Goal: Check status

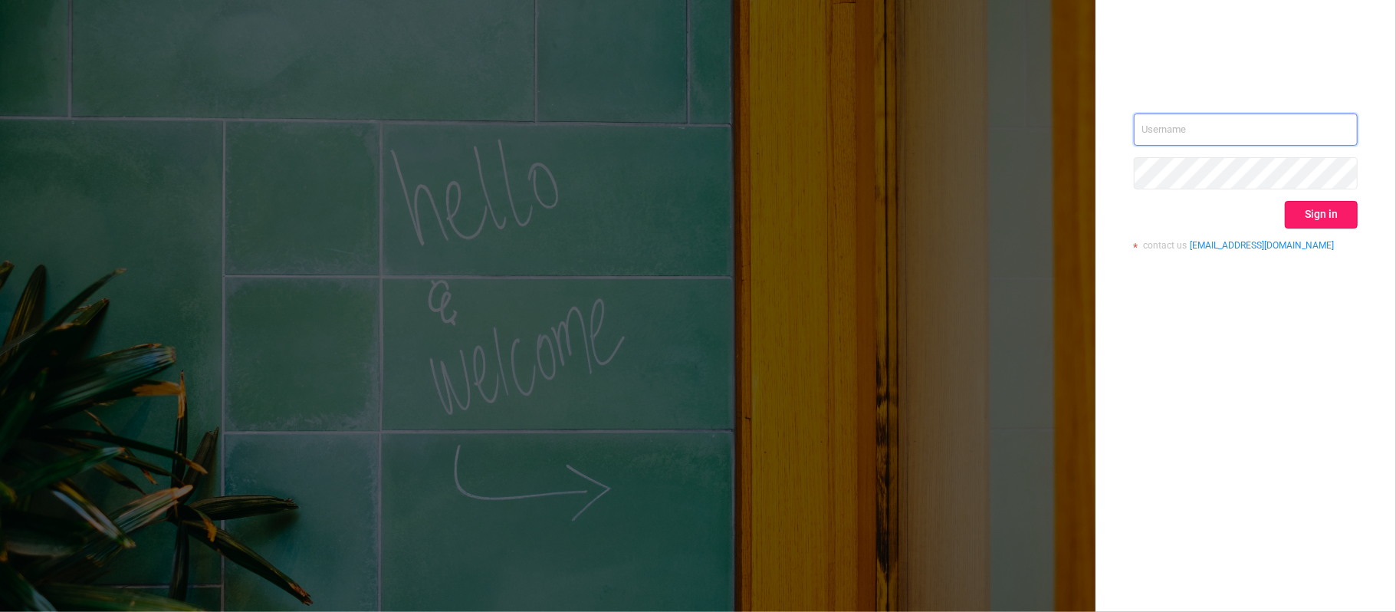
type input "[PERSON_NAME][EMAIL_ADDRESS][DOMAIN_NAME]"
click at [1341, 212] on button "Sign in" at bounding box center [1321, 215] width 73 height 28
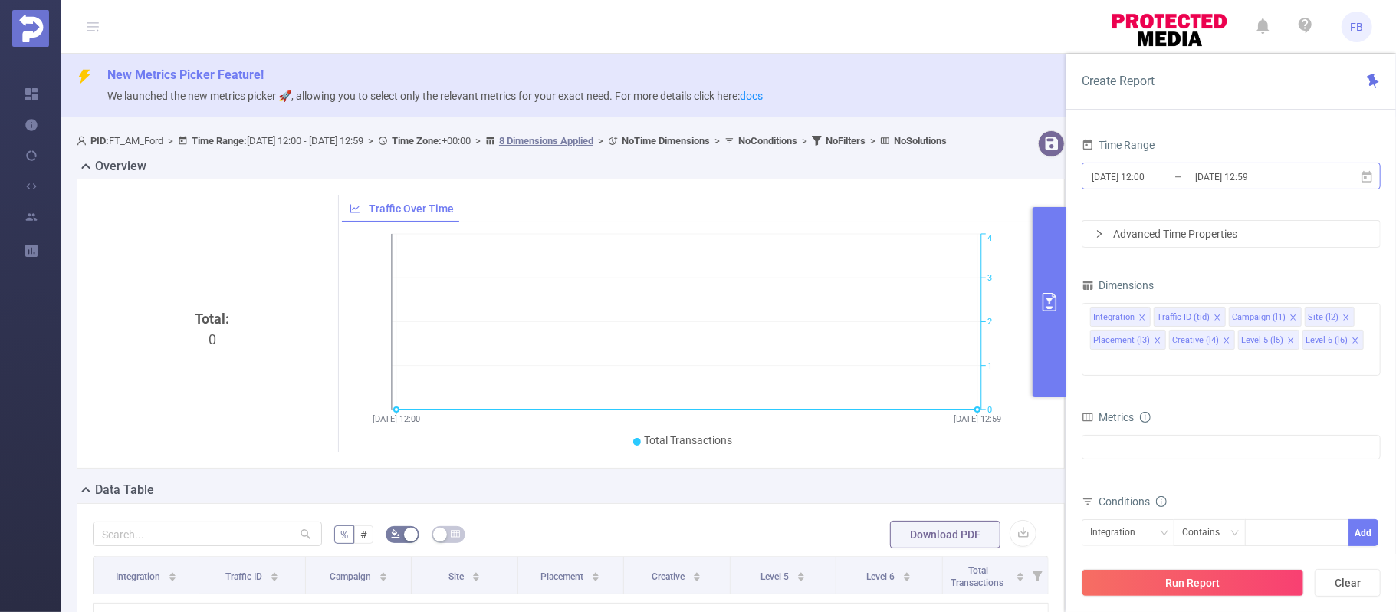
click at [1164, 175] on input "[DATE] 12:00" at bounding box center [1152, 176] width 124 height 21
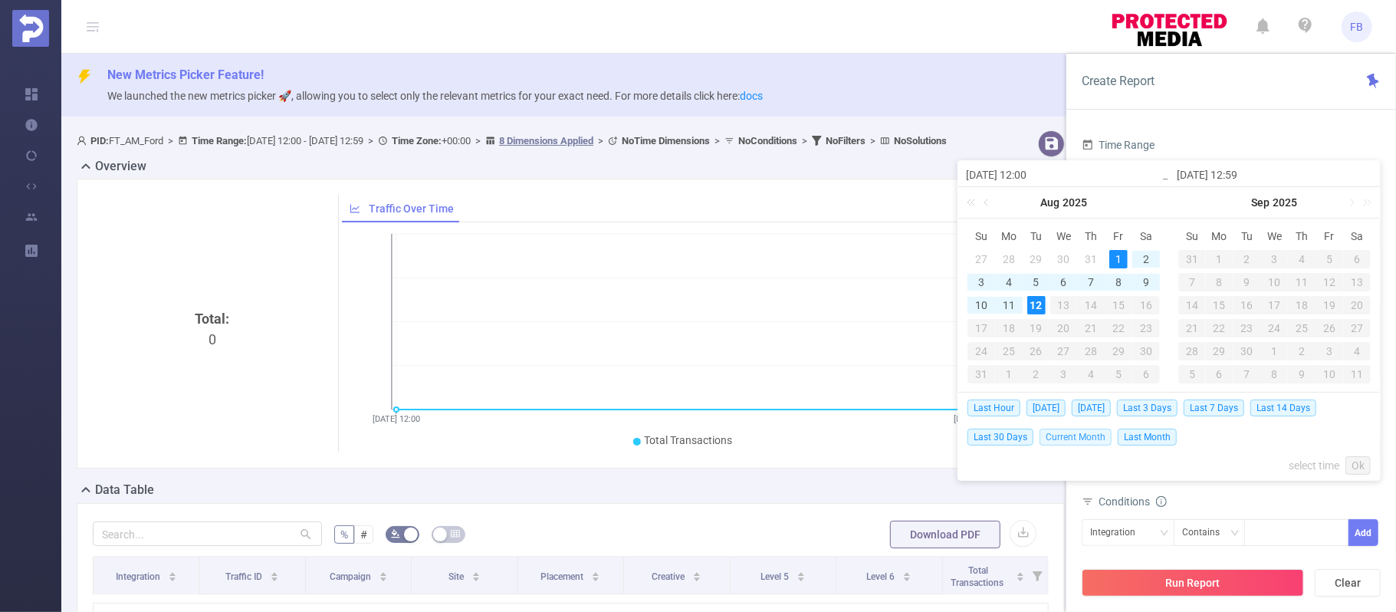
click at [1067, 442] on span "Current Month" at bounding box center [1076, 437] width 72 height 17
type input "[DATE] 00:00"
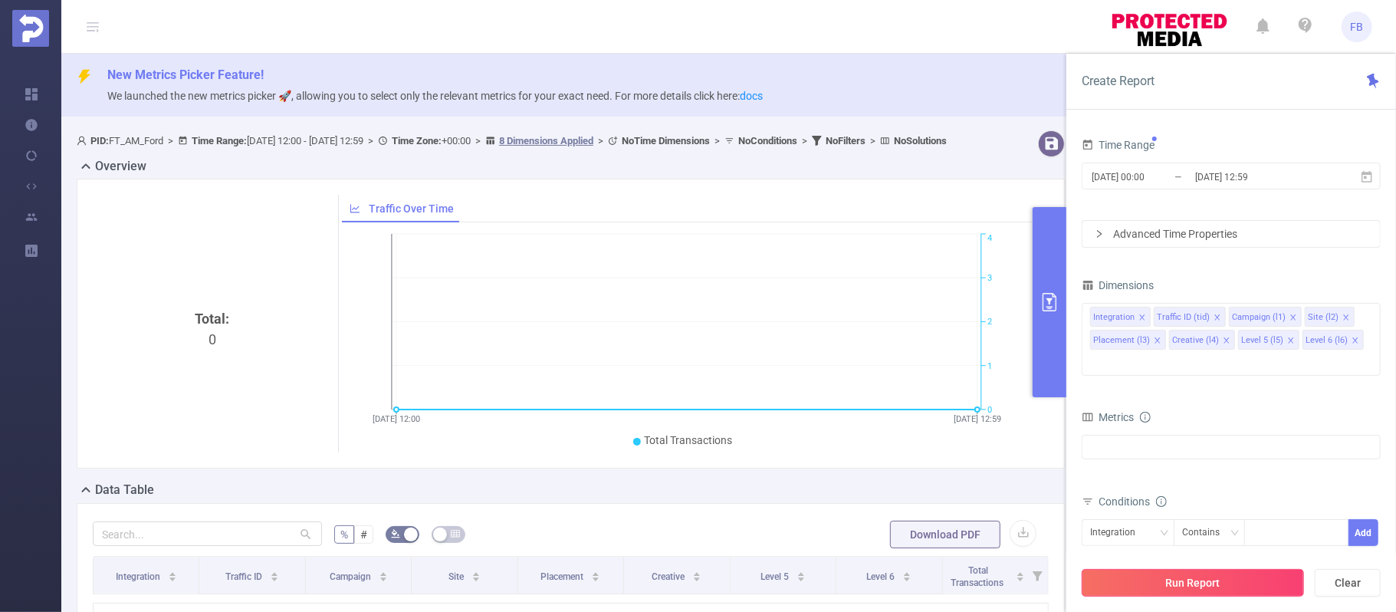
click at [1240, 586] on button "Run Report" at bounding box center [1193, 583] width 222 height 28
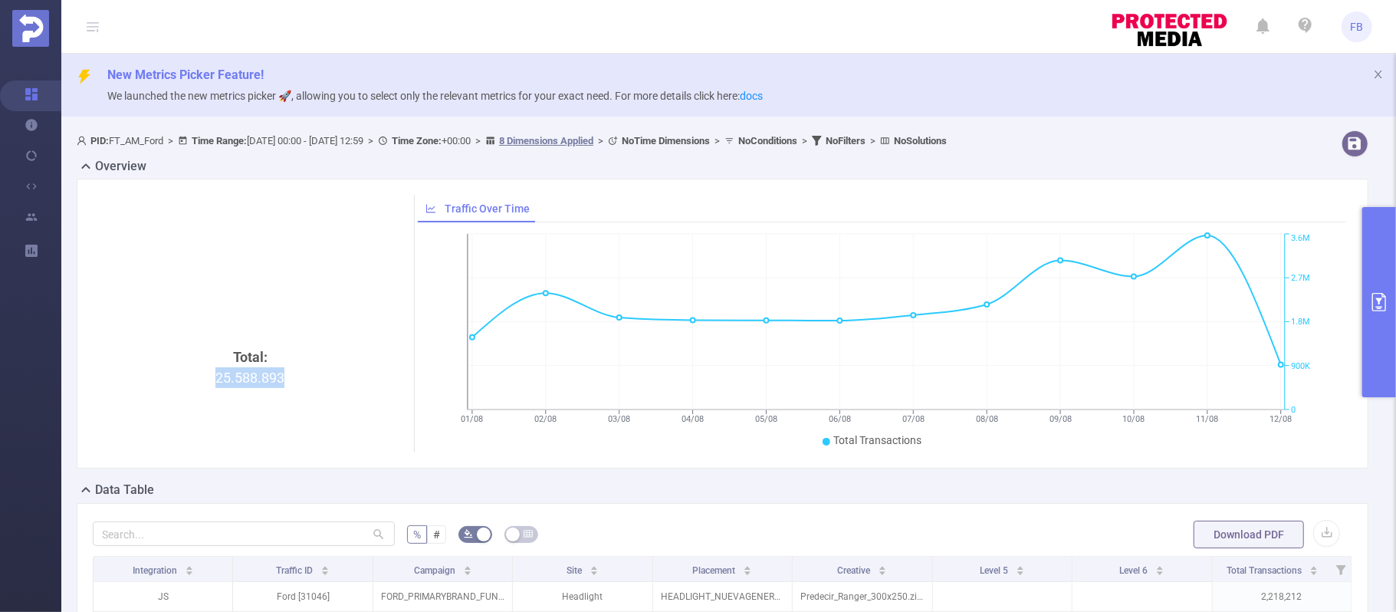
drag, startPoint x: 295, startPoint y: 378, endPoint x: 212, endPoint y: 378, distance: 83.6
click at [212, 378] on div "Total: 25.588.893" at bounding box center [250, 476] width 303 height 258
copy div "25.588.893"
click at [1390, 296] on button "primary" at bounding box center [1379, 302] width 34 height 190
